Goal: Find specific page/section: Find specific page/section

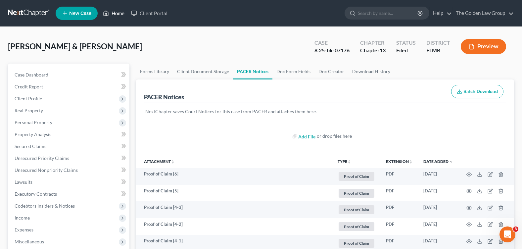
click at [117, 13] on link "Home" at bounding box center [114, 13] width 28 height 12
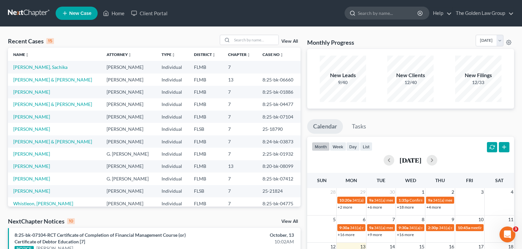
click at [368, 14] on input "search" at bounding box center [388, 13] width 61 height 12
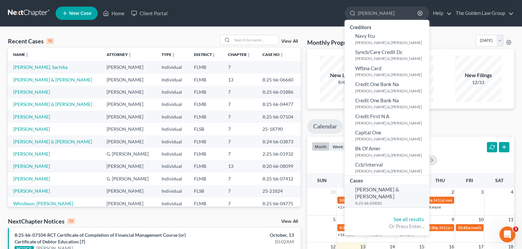
type input "[PERSON_NAME]"
click at [362, 188] on span "[PERSON_NAME] & [PERSON_NAME]" at bounding box center [377, 192] width 44 height 13
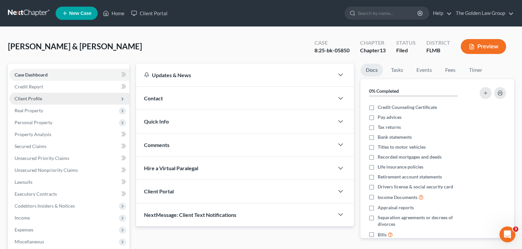
click at [41, 100] on span "Client Profile" at bounding box center [28, 99] width 27 height 6
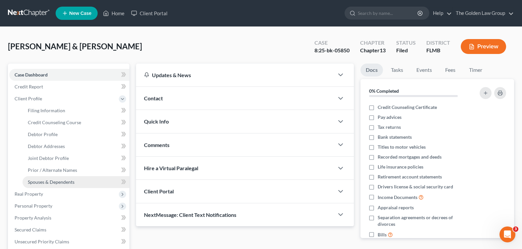
click at [64, 181] on span "Spouses & Dependents" at bounding box center [51, 182] width 47 height 6
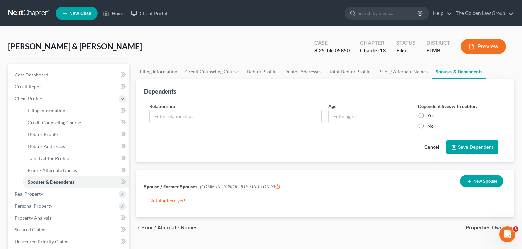
click at [213, 45] on div "[PERSON_NAME] & [PERSON_NAME] Upgraded Case 8:25-bk-05850 Chapter Chapter 13 St…" at bounding box center [261, 49] width 506 height 29
click at [118, 15] on link "Home" at bounding box center [114, 13] width 28 height 12
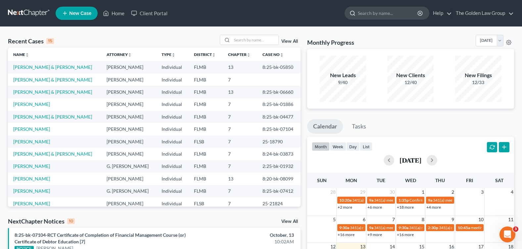
click at [376, 13] on input "search" at bounding box center [388, 13] width 61 height 12
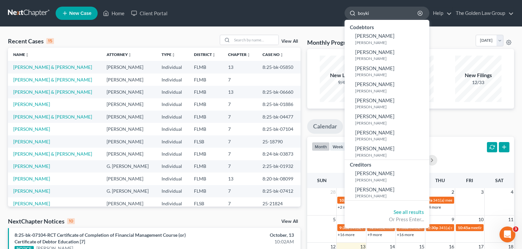
type input "[PERSON_NAME]"
